Goal: Find specific page/section: Find specific page/section

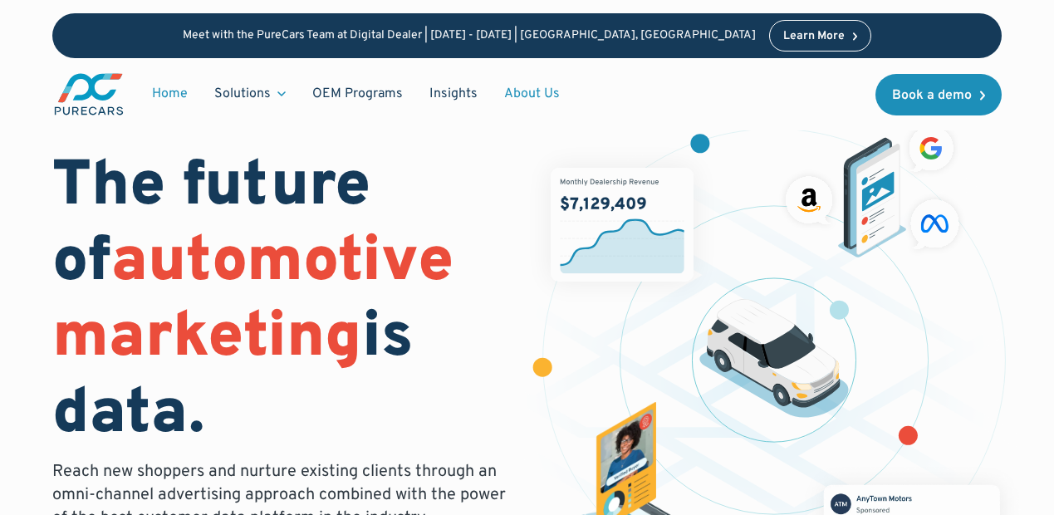
click at [528, 93] on link "About Us" at bounding box center [532, 94] width 82 height 32
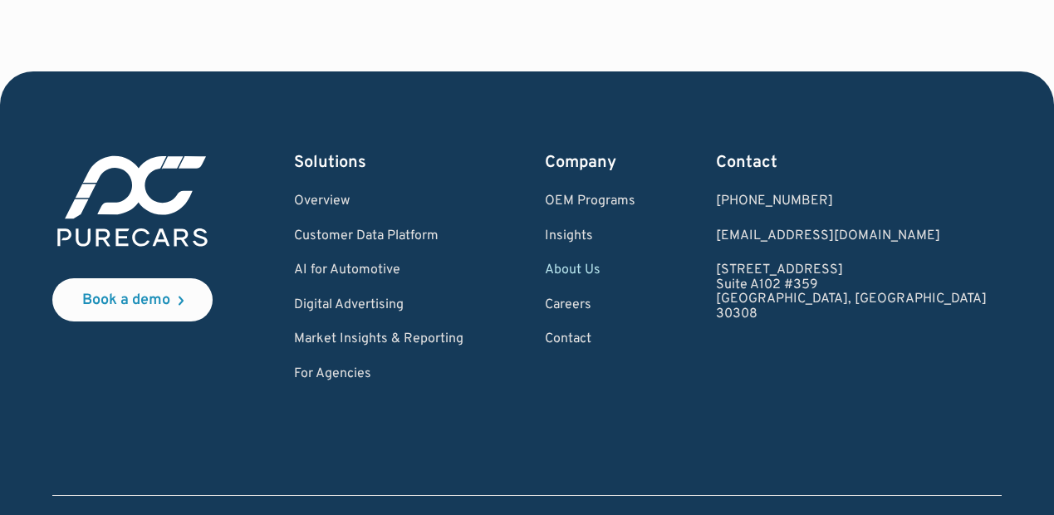
scroll to position [4705, 0]
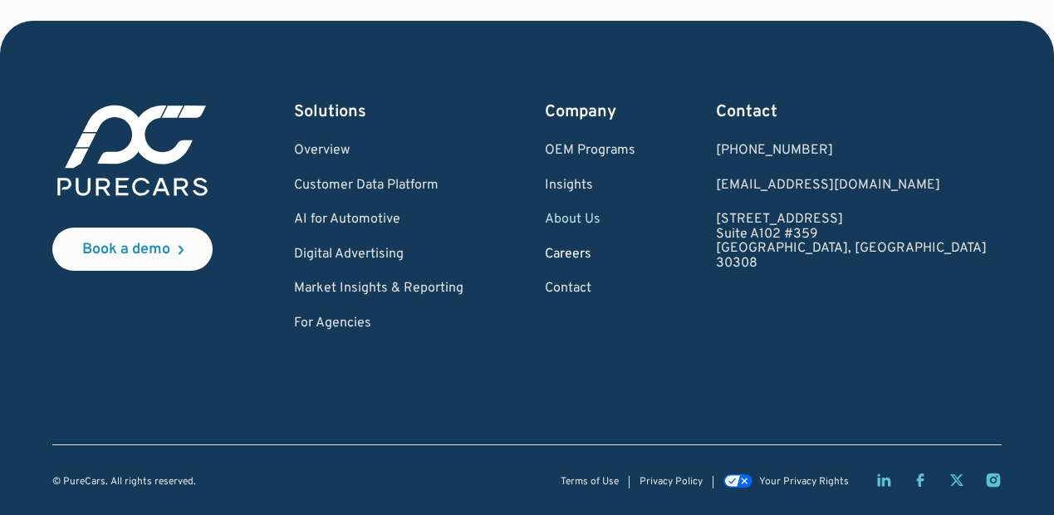
click at [635, 257] on link "Careers" at bounding box center [590, 255] width 91 height 15
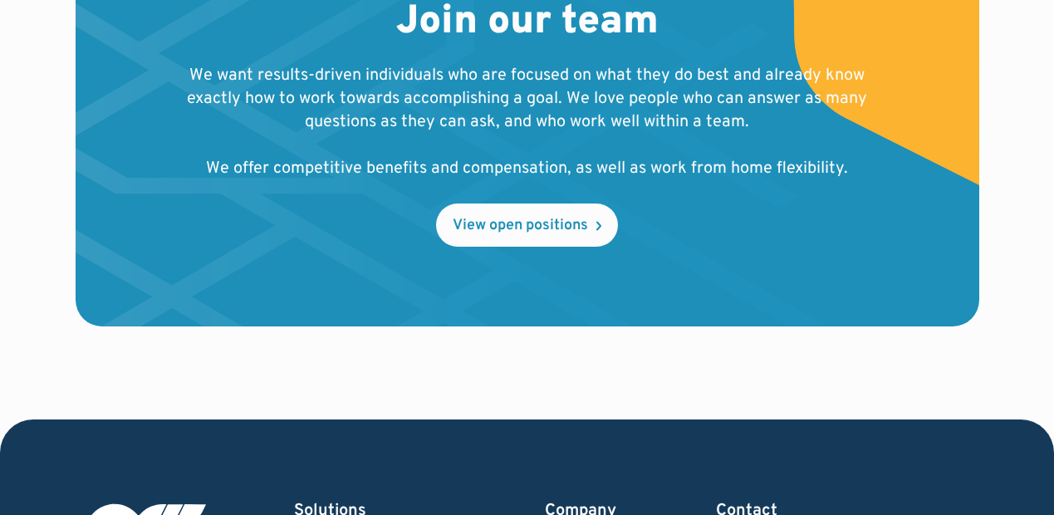
scroll to position [1957, 0]
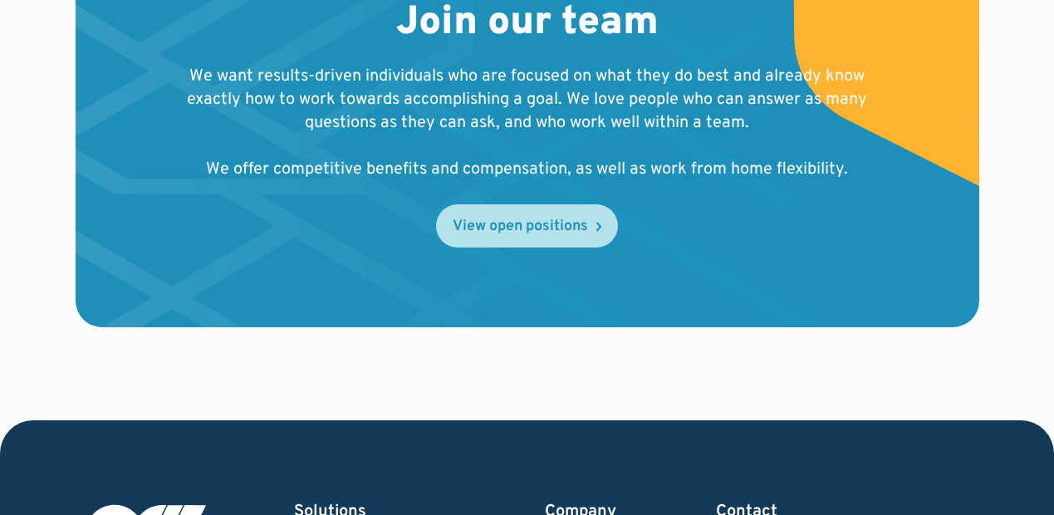
click at [519, 219] on div "View open positions" at bounding box center [520, 226] width 135 height 15
